Goal: Transaction & Acquisition: Book appointment/travel/reservation

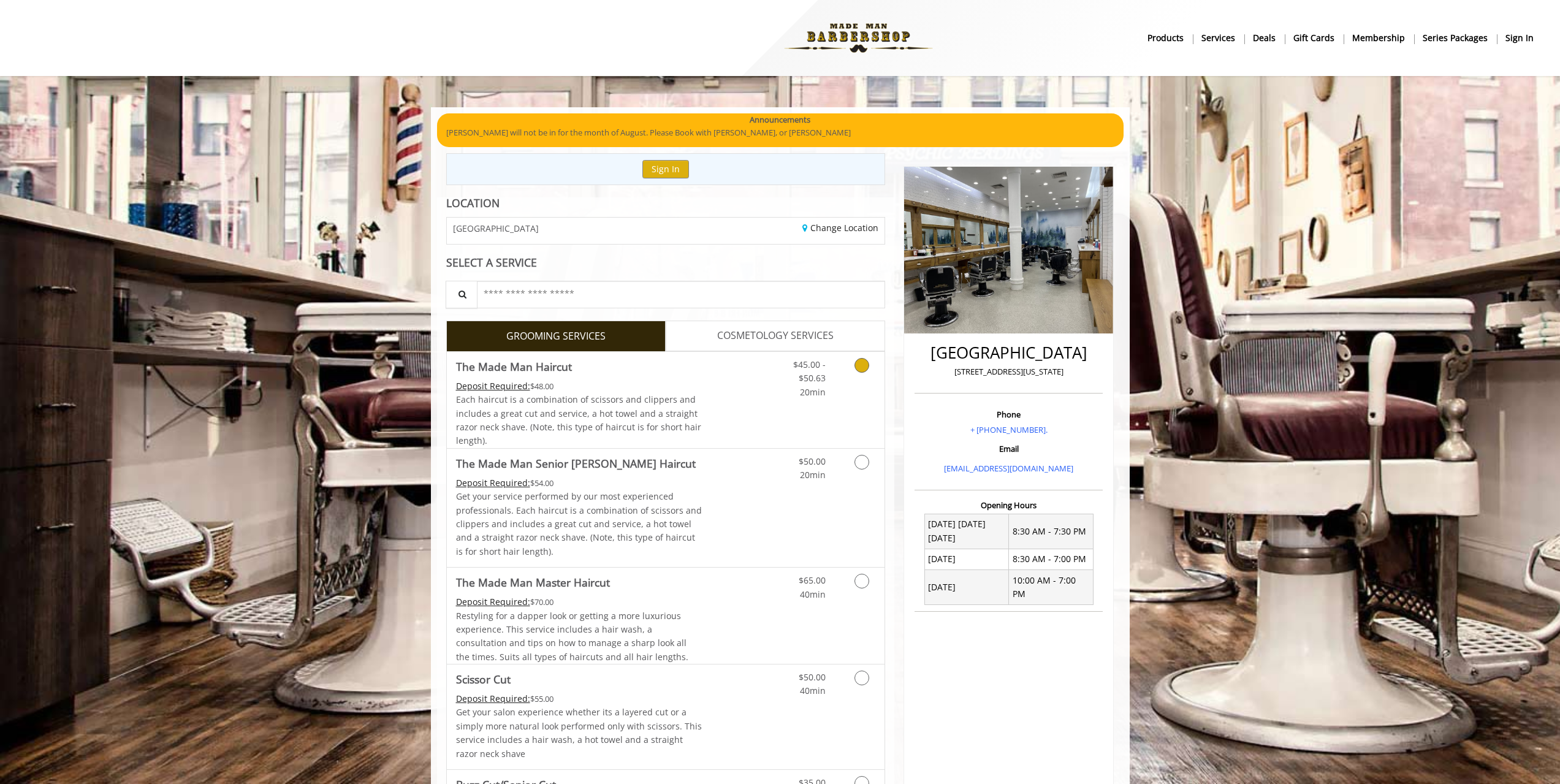
click at [712, 410] on link "Discounted Price" at bounding box center [737, 400] width 73 height 96
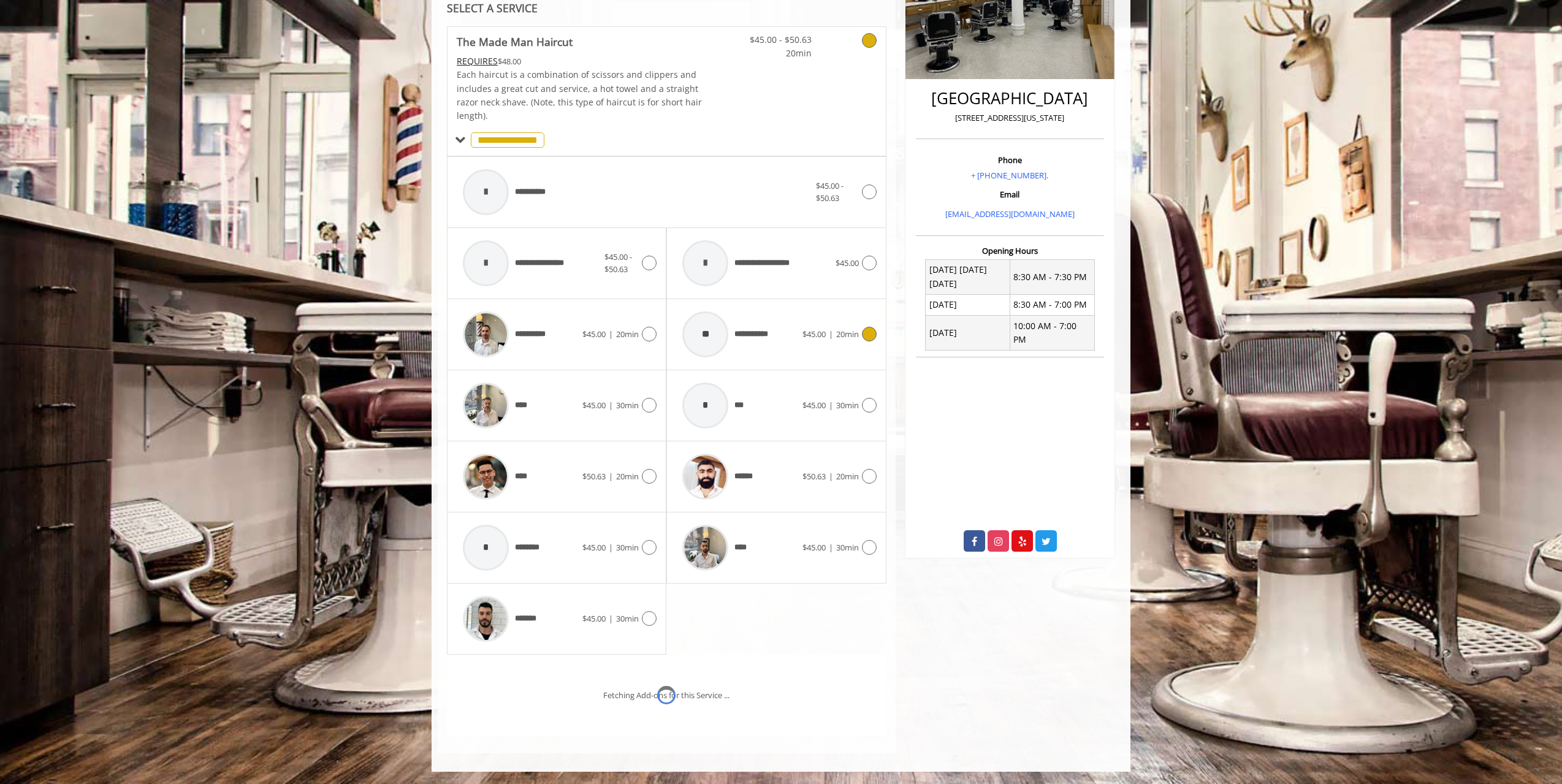
scroll to position [306, 0]
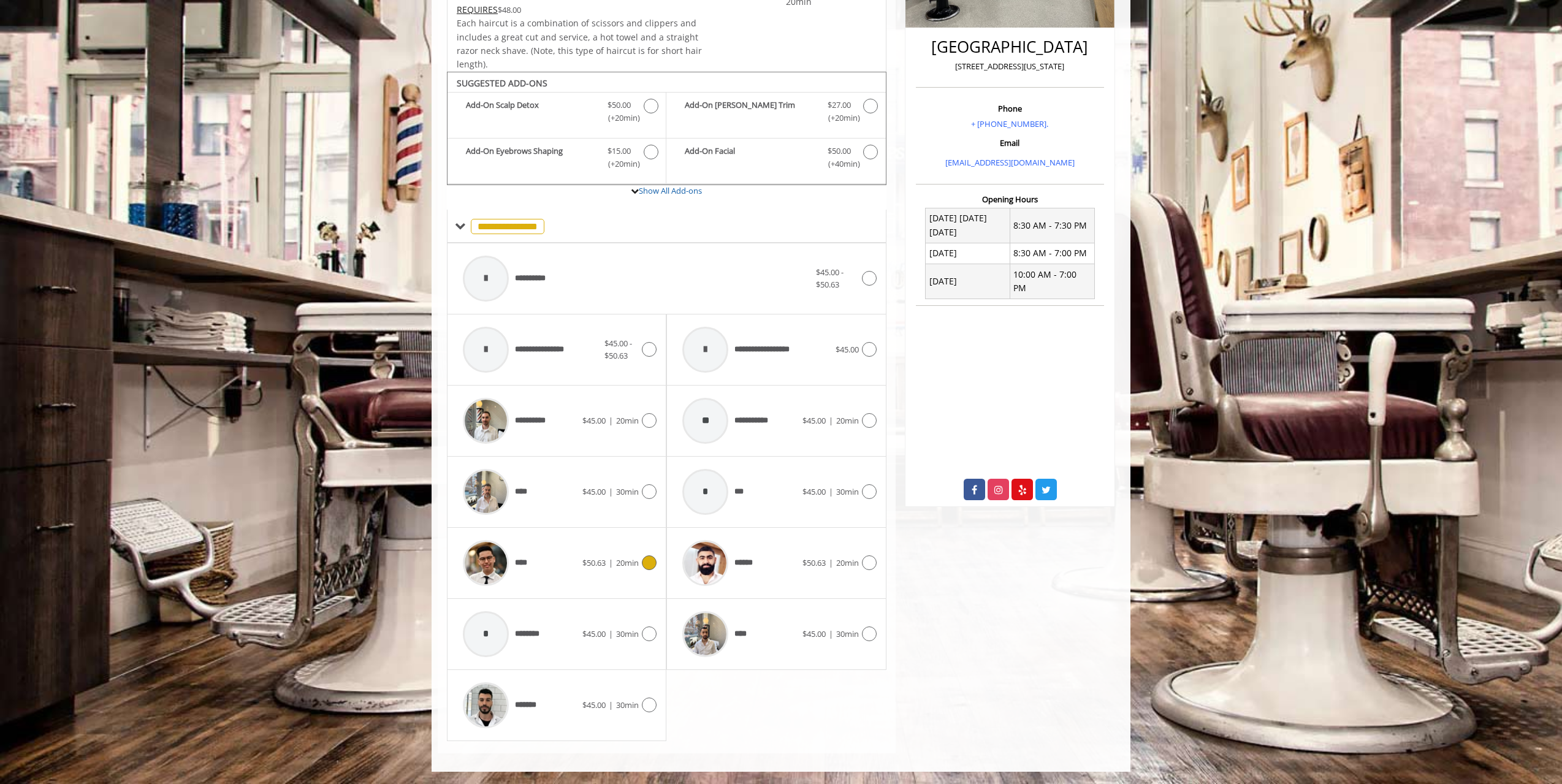
click at [595, 565] on span "$50.63" at bounding box center [594, 563] width 23 height 11
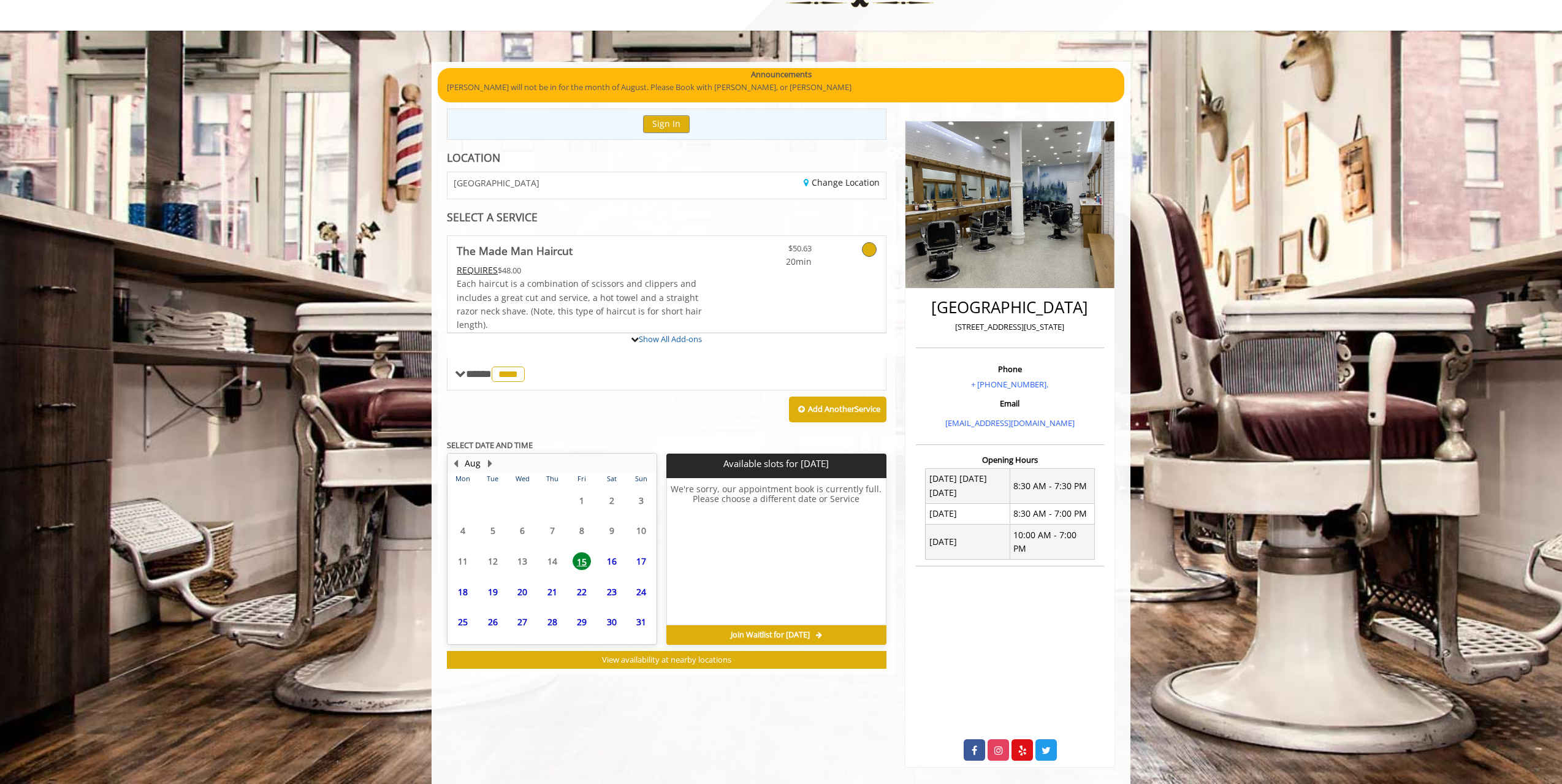
scroll to position [79, 0]
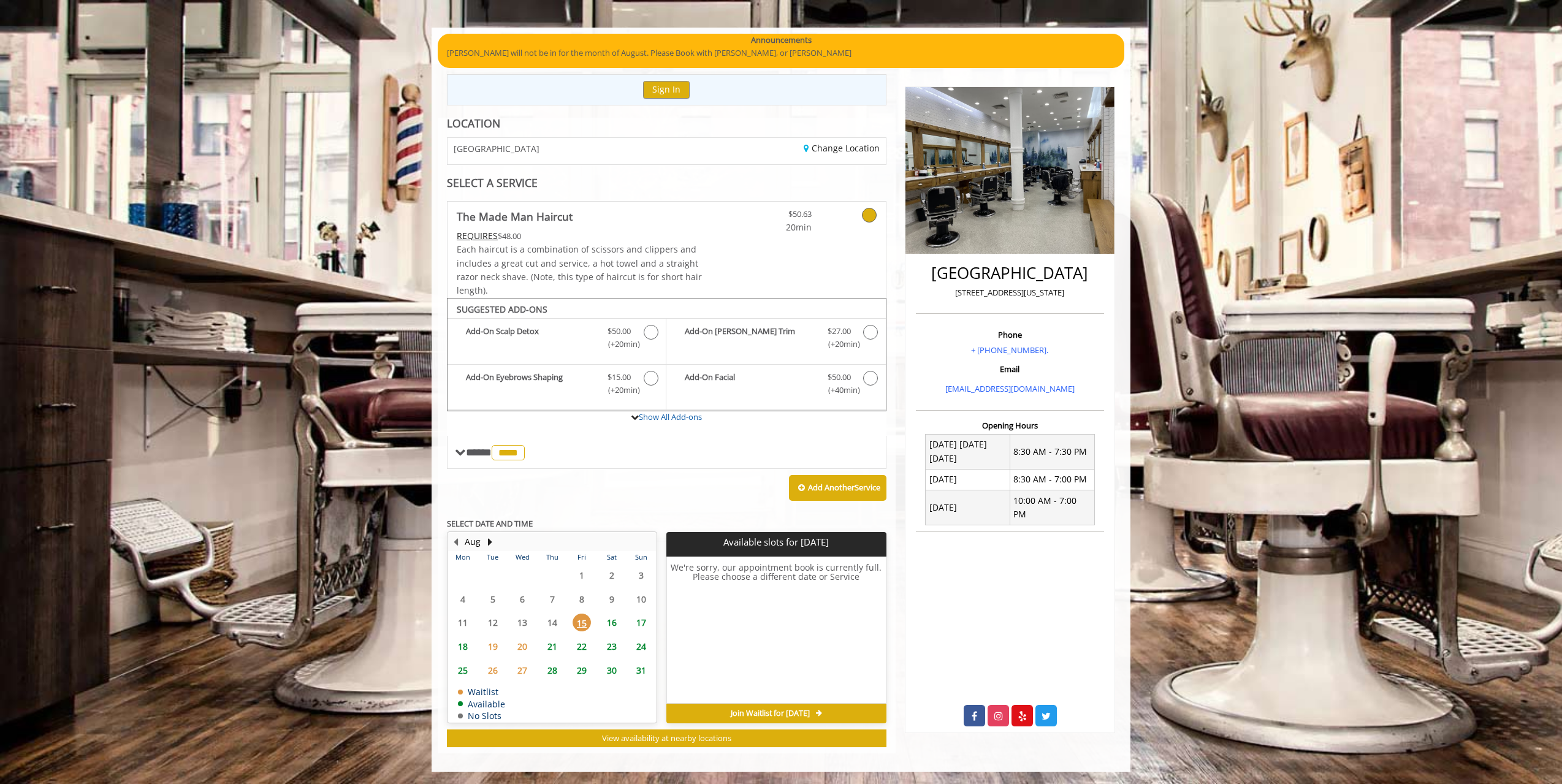
click at [611, 621] on span "16" at bounding box center [611, 622] width 18 height 18
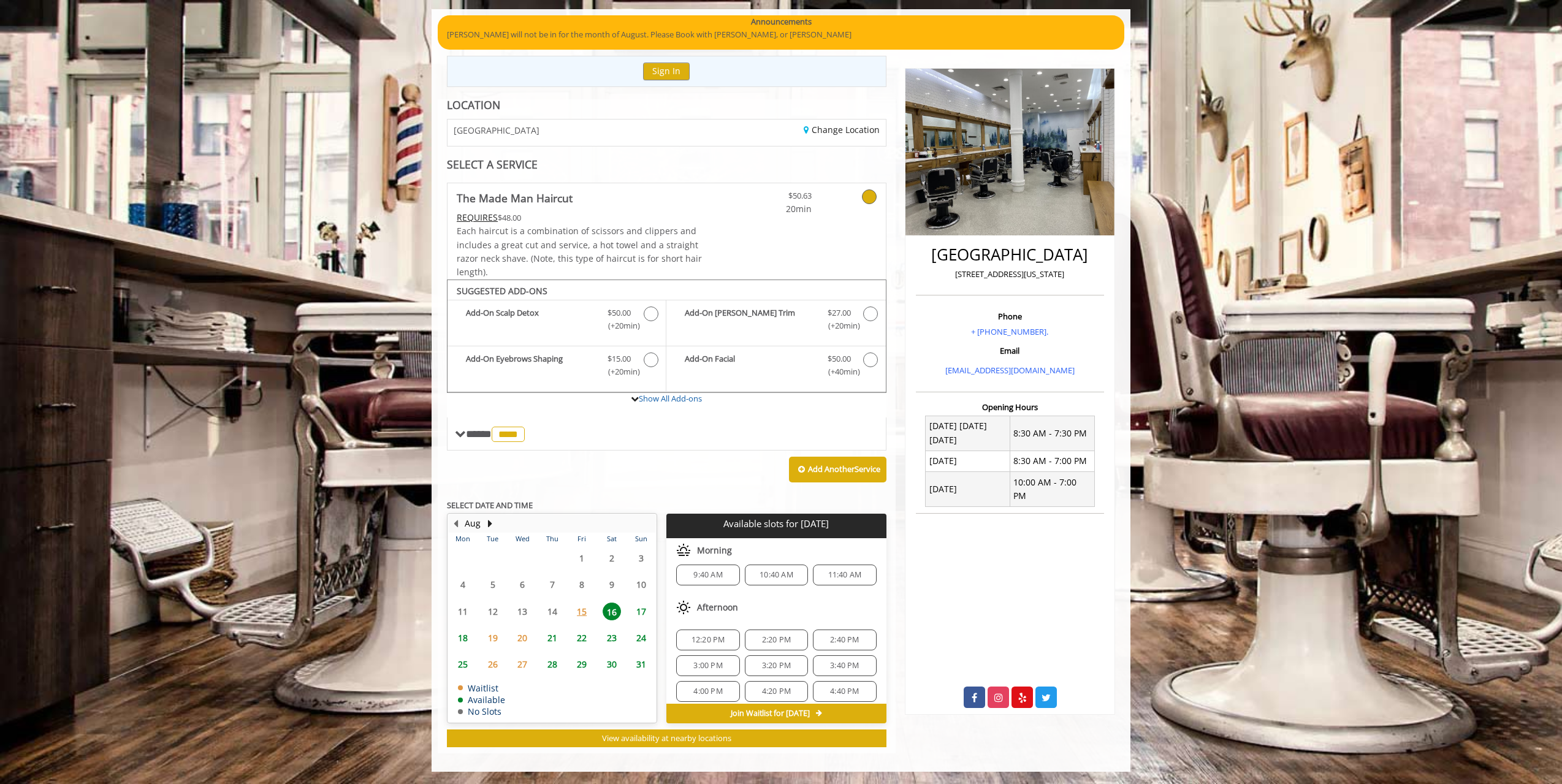
scroll to position [0, 0]
click at [700, 643] on span "12:20 PM" at bounding box center [708, 647] width 33 height 10
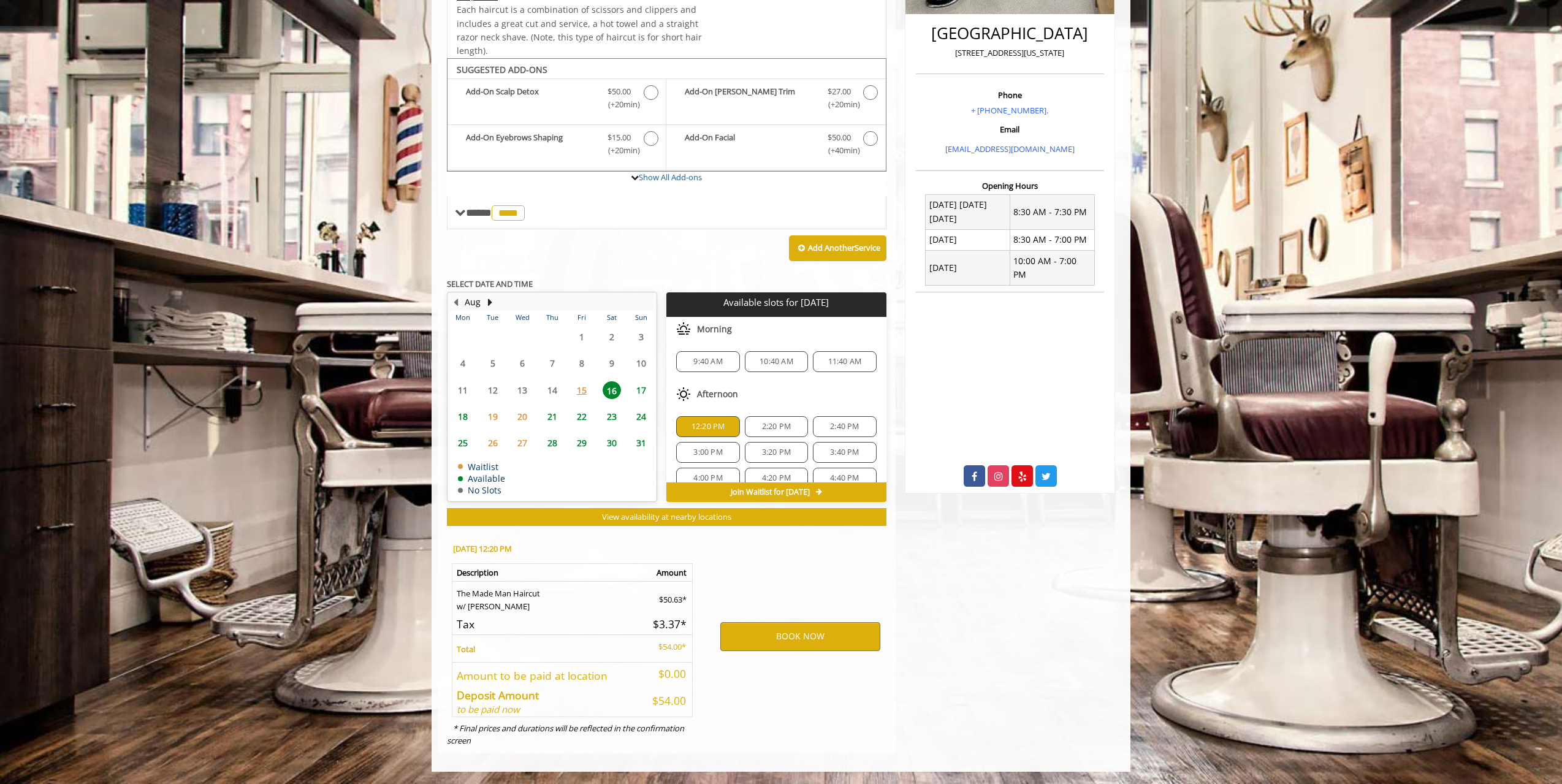
click at [640, 391] on span "17" at bounding box center [641, 390] width 18 height 18
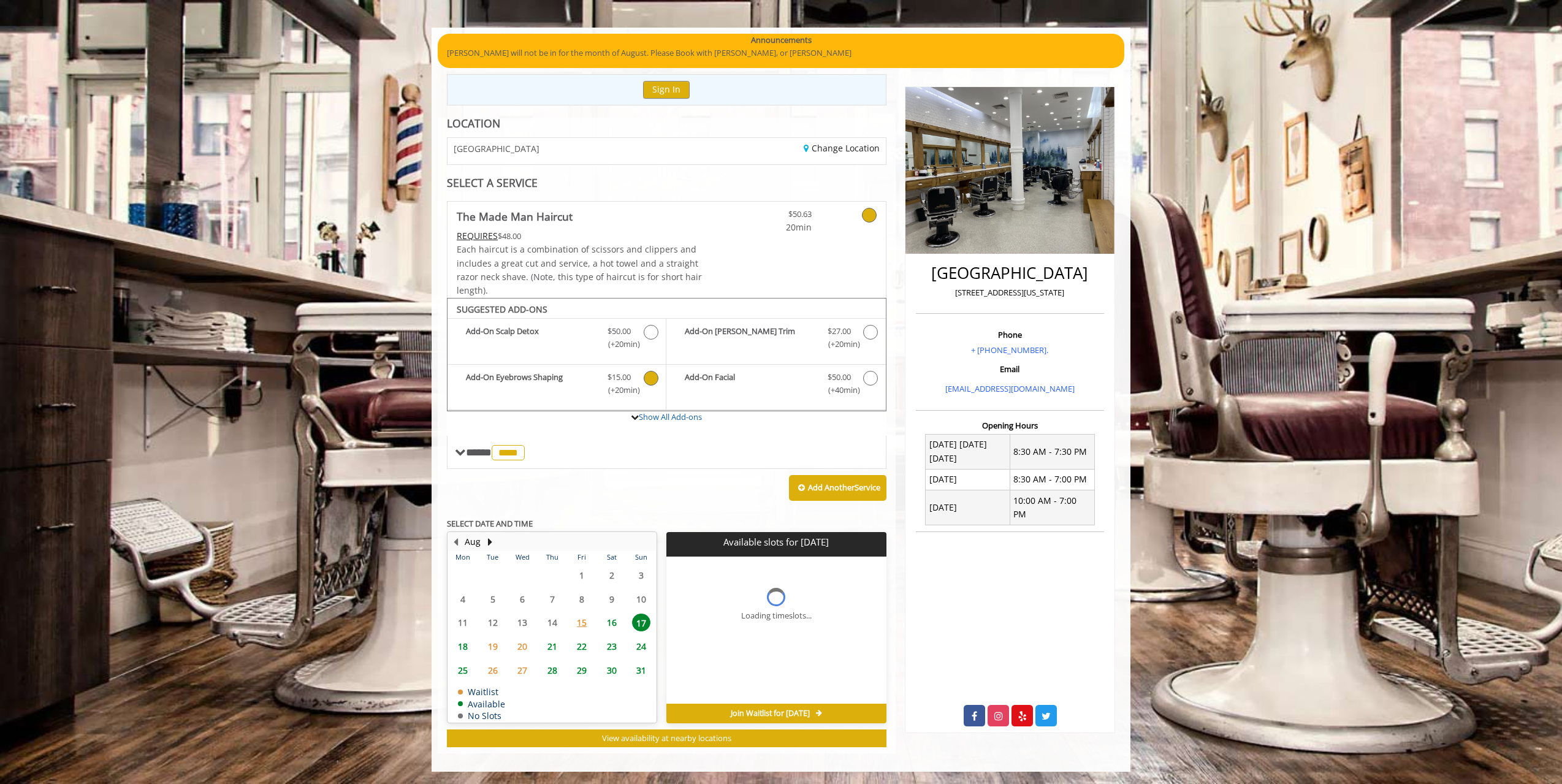
scroll to position [98, 0]
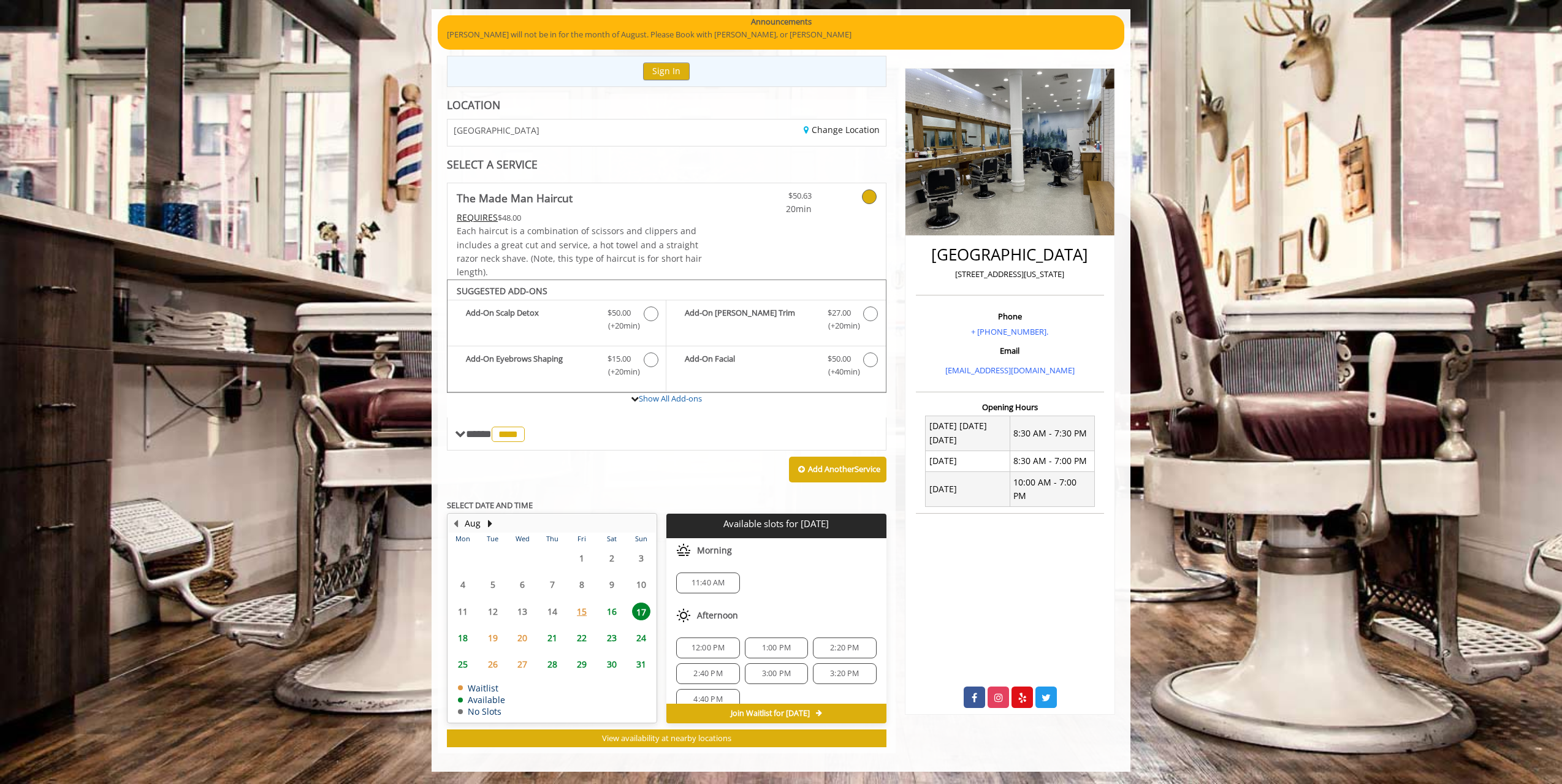
click at [613, 612] on span "16" at bounding box center [611, 611] width 18 height 18
click at [820, 589] on div "11:40 AM" at bounding box center [844, 582] width 63 height 21
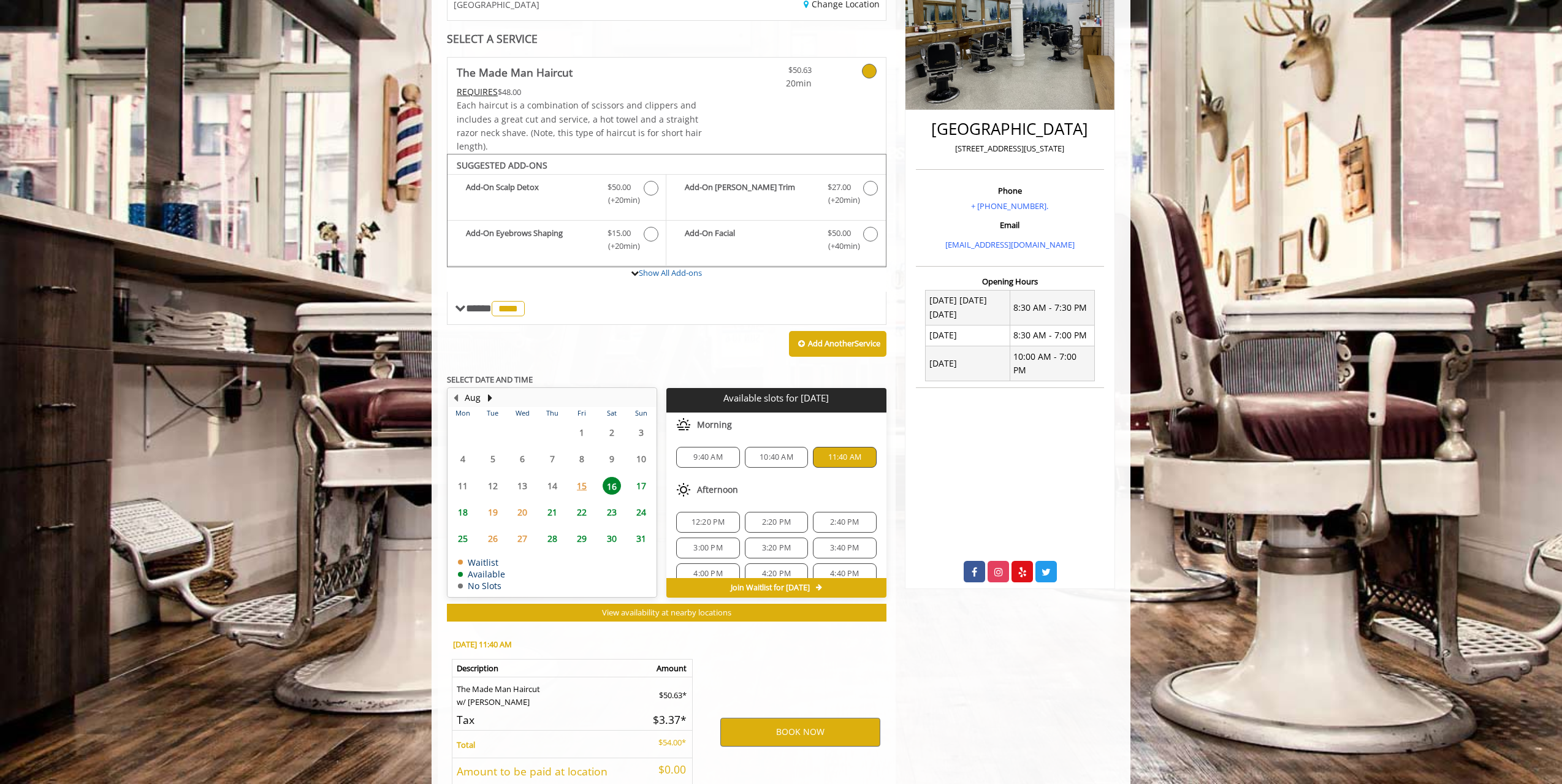
scroll to position [320, 0]
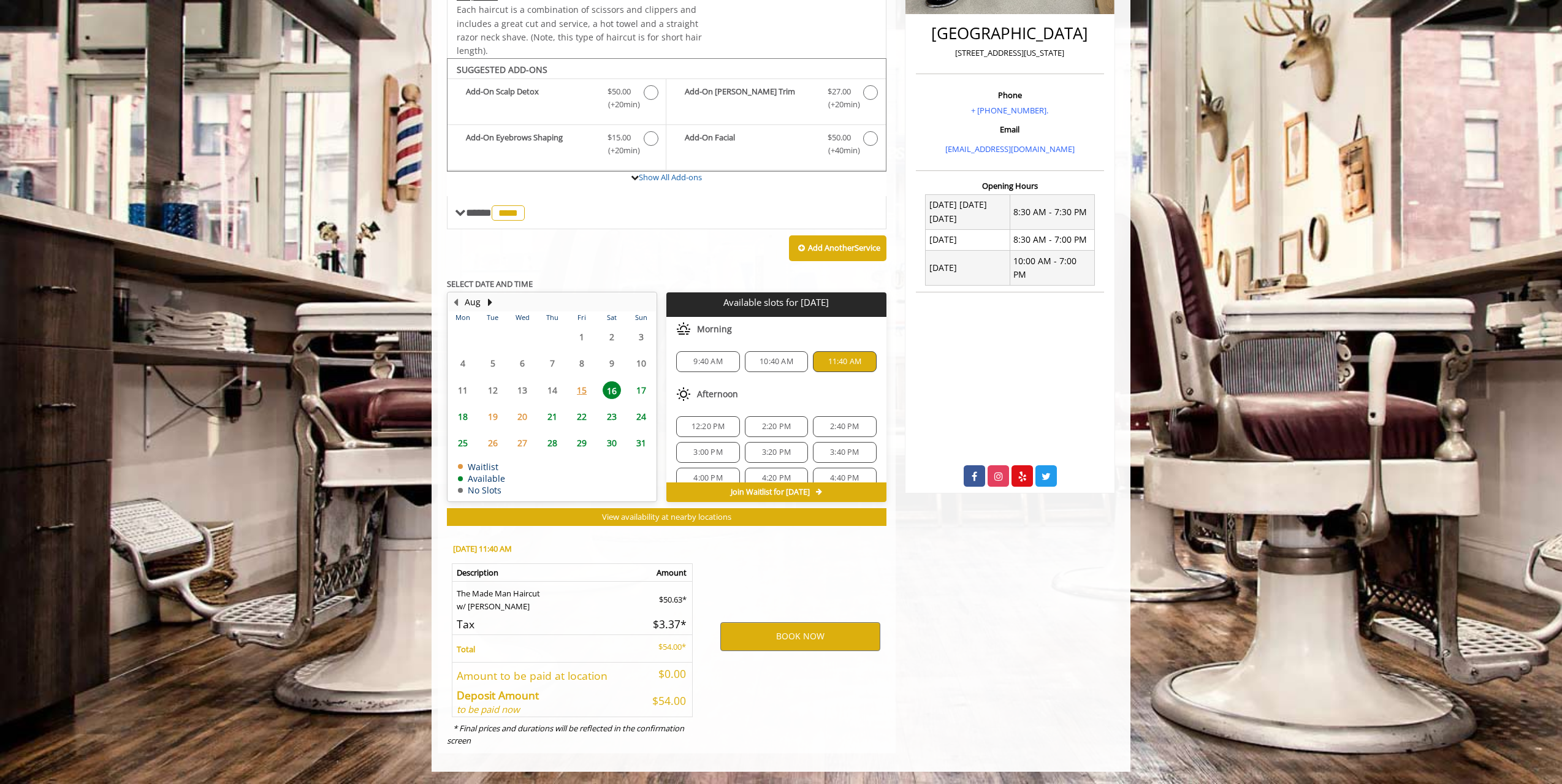
click at [721, 425] on span "12:20 PM" at bounding box center [708, 426] width 33 height 10
click at [786, 641] on button "BOOK NOW" at bounding box center [800, 635] width 160 height 28
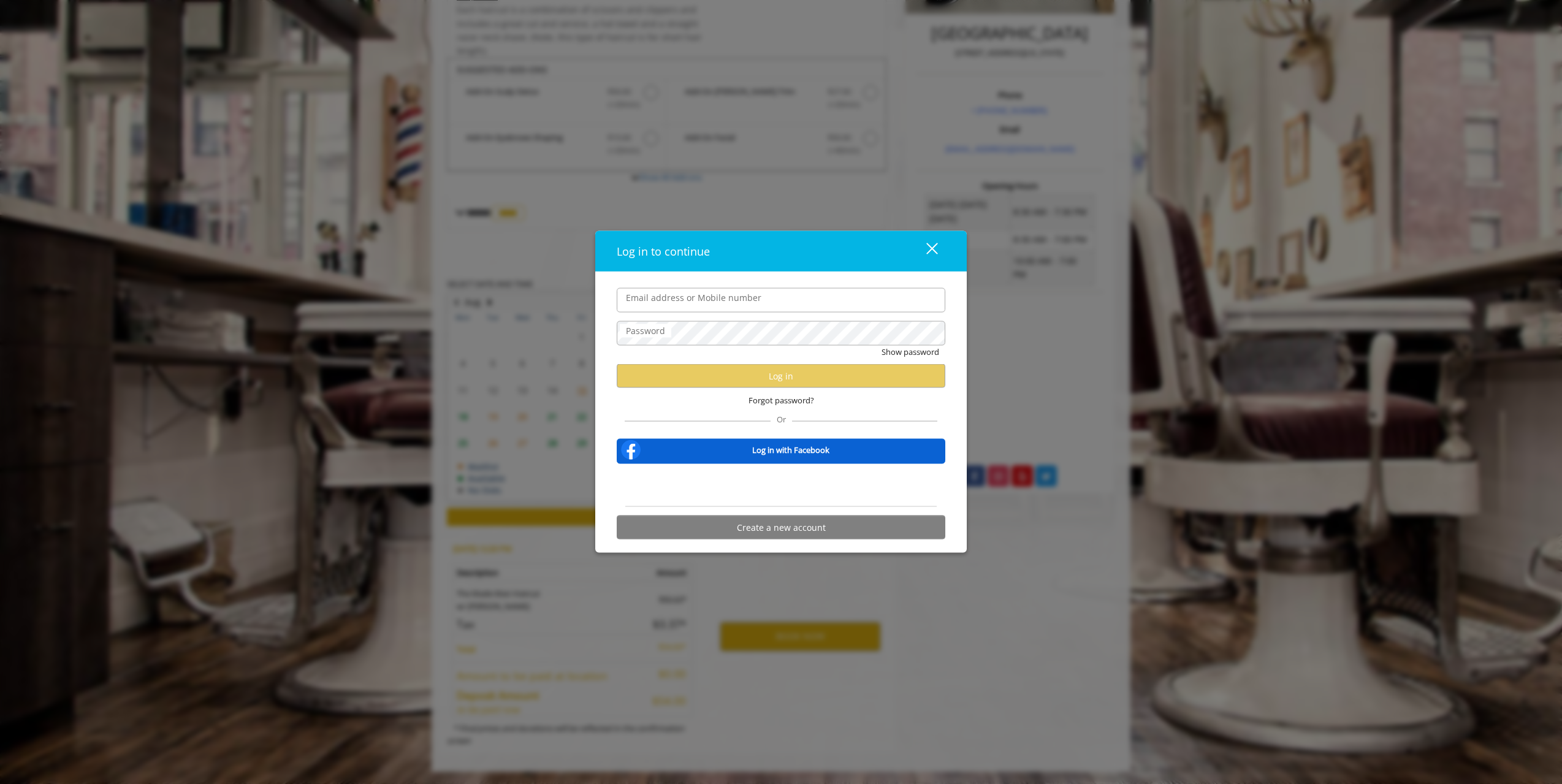
click at [696, 308] on input "Email address or Mobile number" at bounding box center [781, 299] width 329 height 24
type input "*"
type input "**********"
click at [881, 345] on button "Show password" at bounding box center [910, 351] width 58 height 13
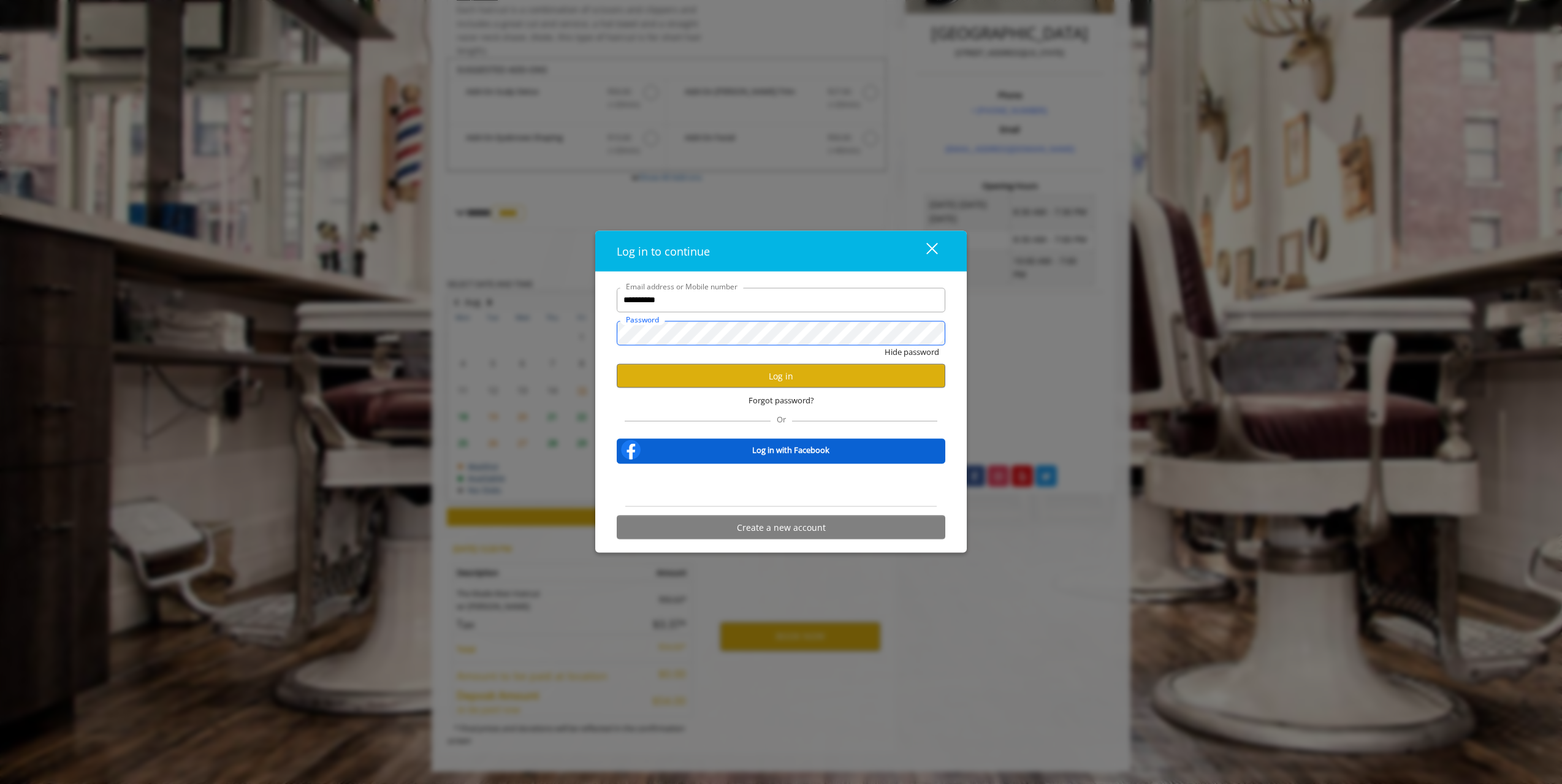
click at [884, 345] on button "Hide password" at bounding box center [911, 351] width 55 height 13
click at [714, 377] on button "Log in" at bounding box center [781, 375] width 329 height 24
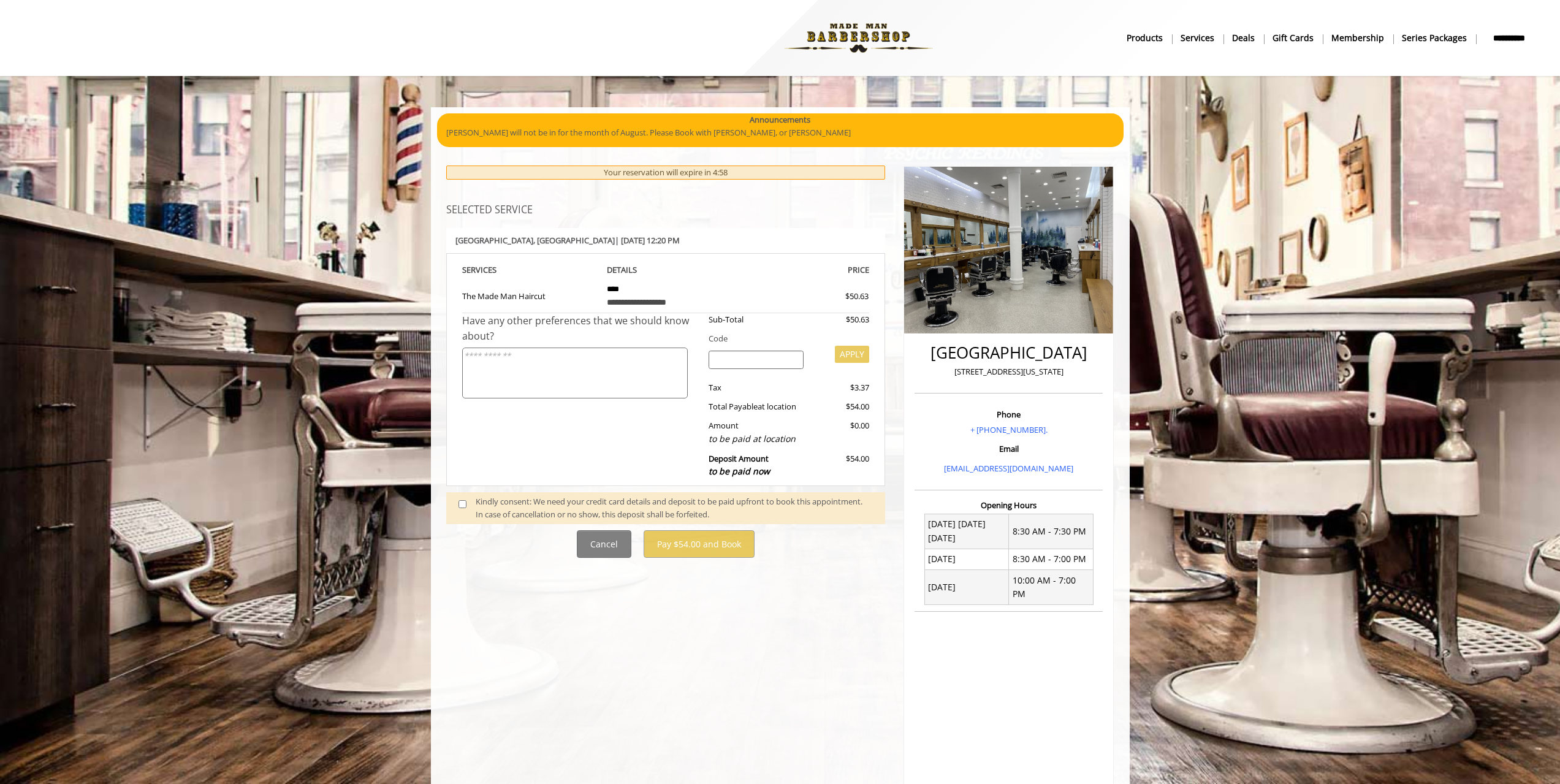
click at [627, 510] on div "Kindly consent: We need your credit card details and deposit to be paid upfront…" at bounding box center [673, 508] width 397 height 26
click at [466, 506] on span at bounding box center [467, 508] width 36 height 26
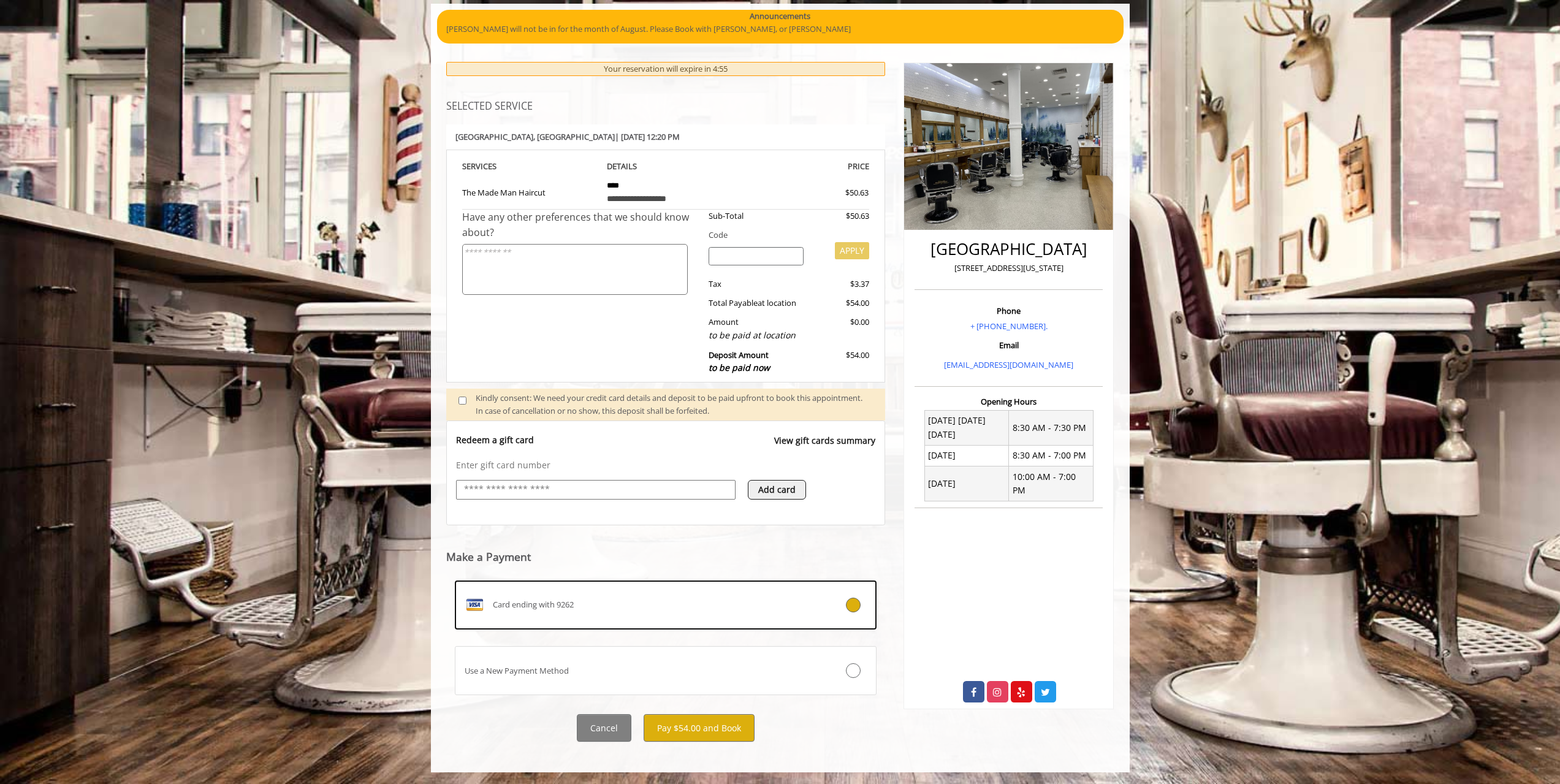
scroll to position [104, 0]
click at [733, 729] on button "Pay $54.00 and Book" at bounding box center [699, 726] width 111 height 28
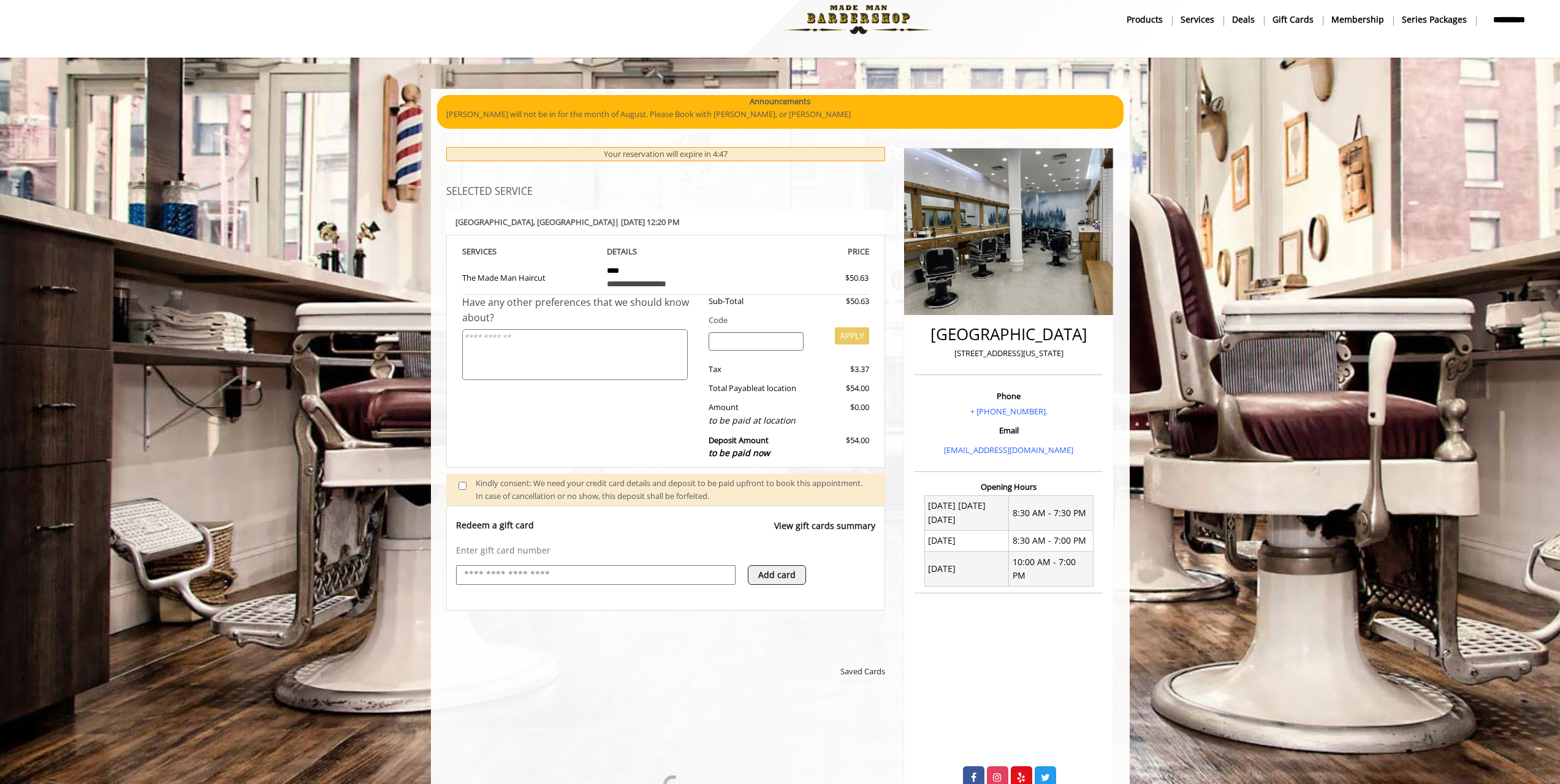
scroll to position [0, 0]
